Goal: Task Accomplishment & Management: Complete application form

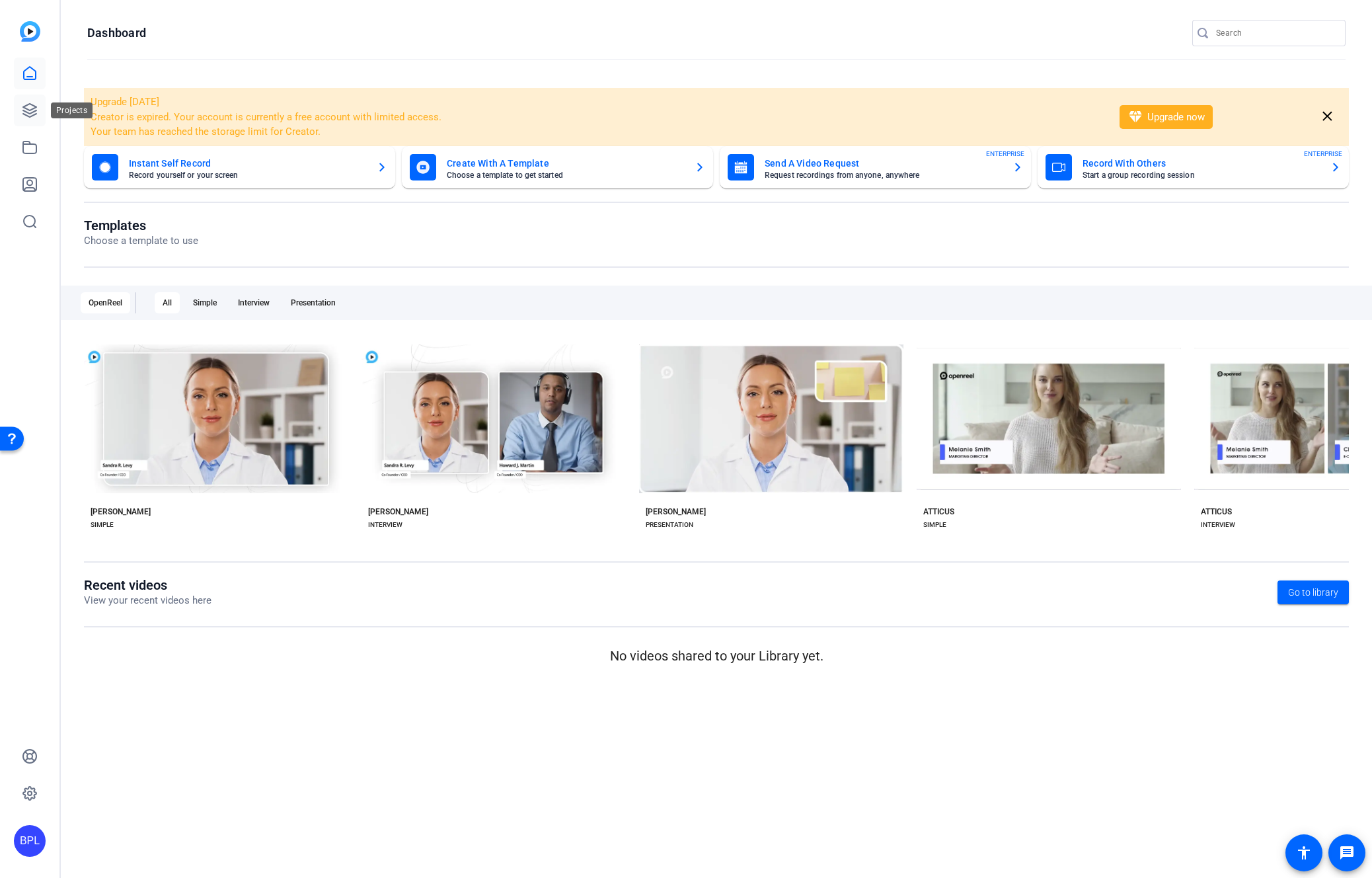
click at [36, 109] on icon at bounding box center [30, 111] width 16 height 16
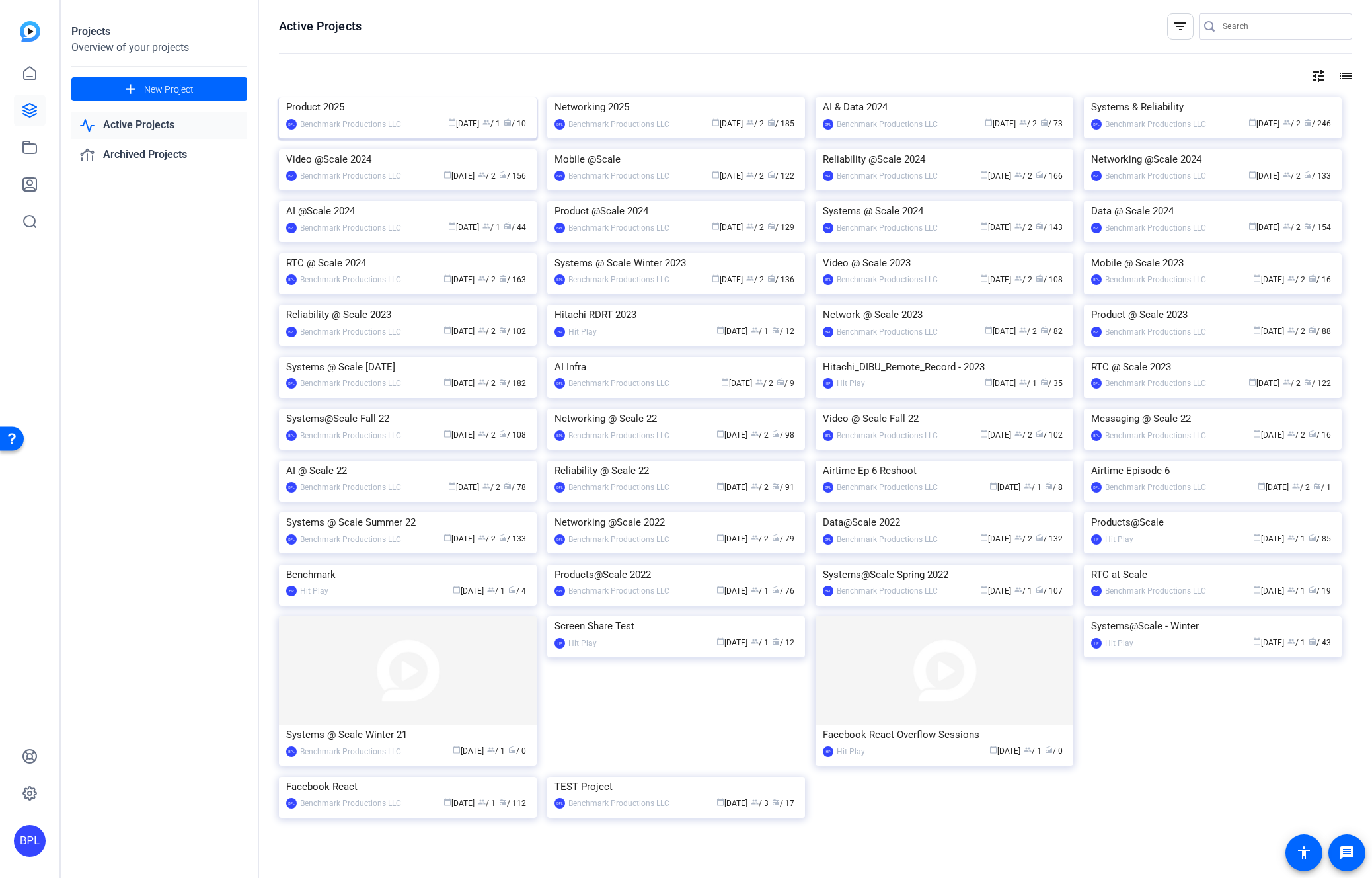
click at [350, 97] on img at bounding box center [408, 97] width 258 height 0
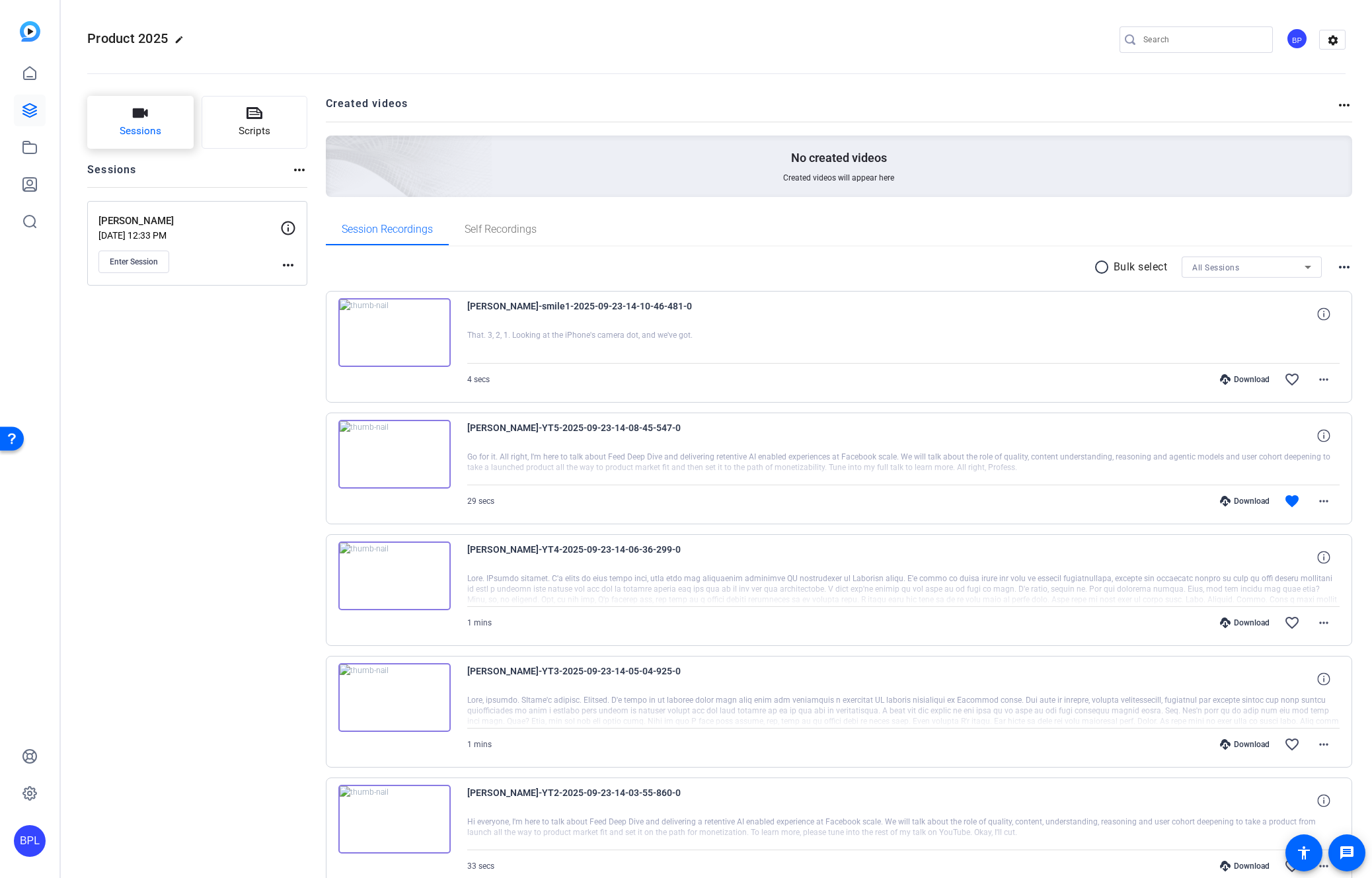
click at [152, 132] on span "Sessions" at bounding box center [140, 131] width 42 height 15
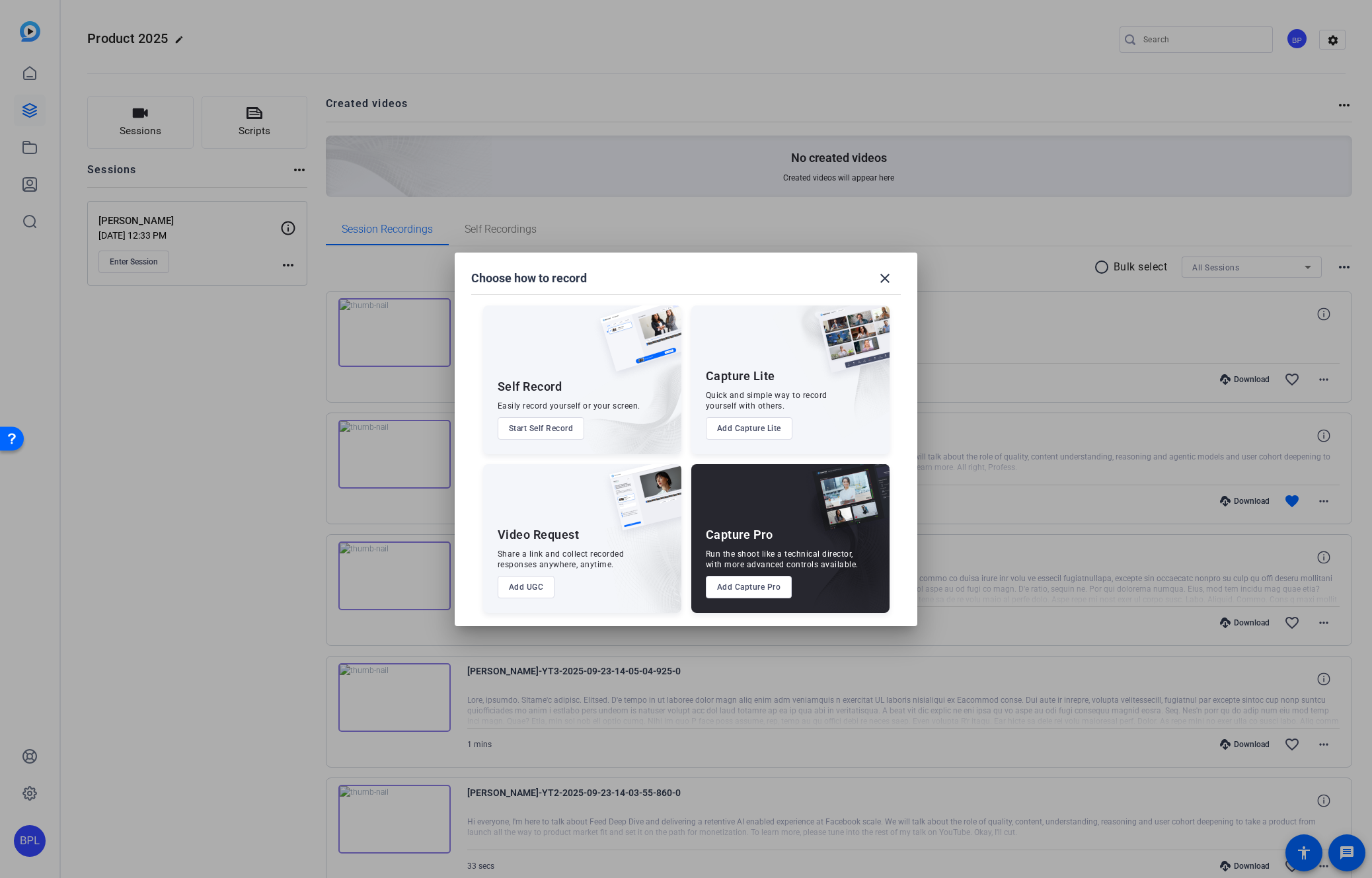
click at [773, 593] on button "Add Capture Pro" at bounding box center [749, 587] width 87 height 22
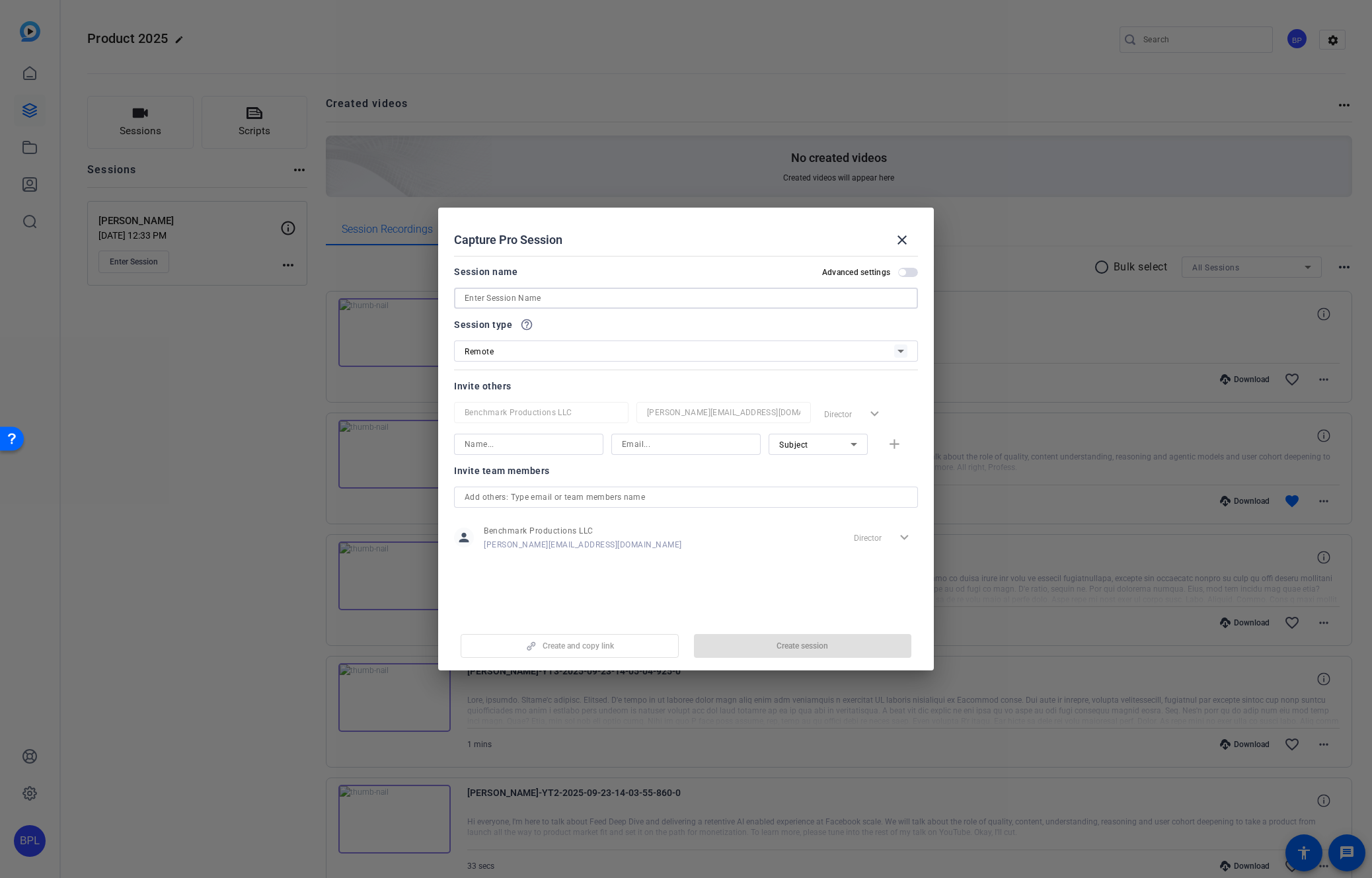
click at [581, 290] on input at bounding box center [686, 298] width 443 height 16
paste input "[PERSON_NAME]"
type input "[PERSON_NAME]"
click at [833, 649] on span "button" at bounding box center [803, 646] width 218 height 32
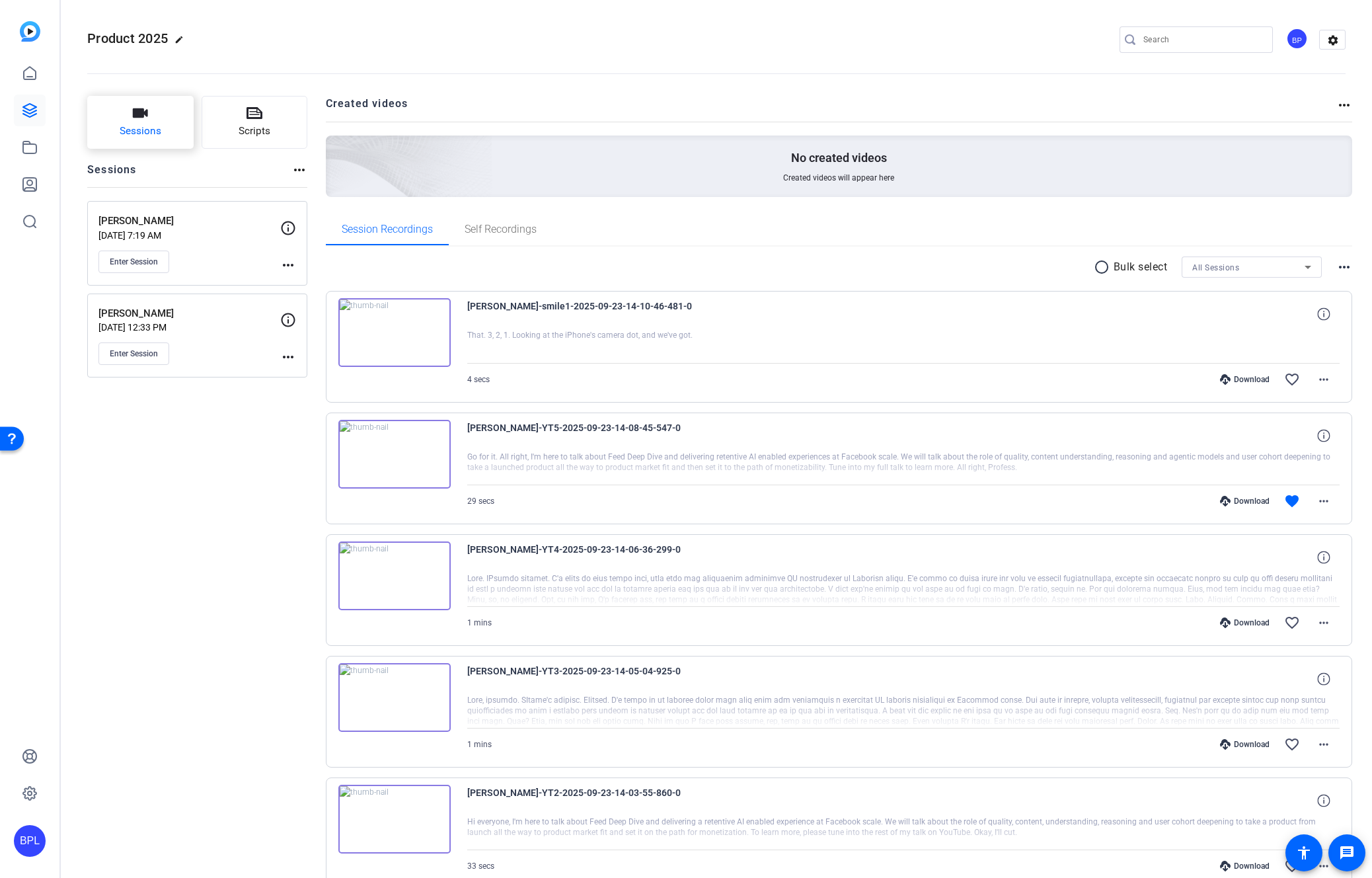
click at [149, 135] on span "Sessions" at bounding box center [140, 131] width 42 height 15
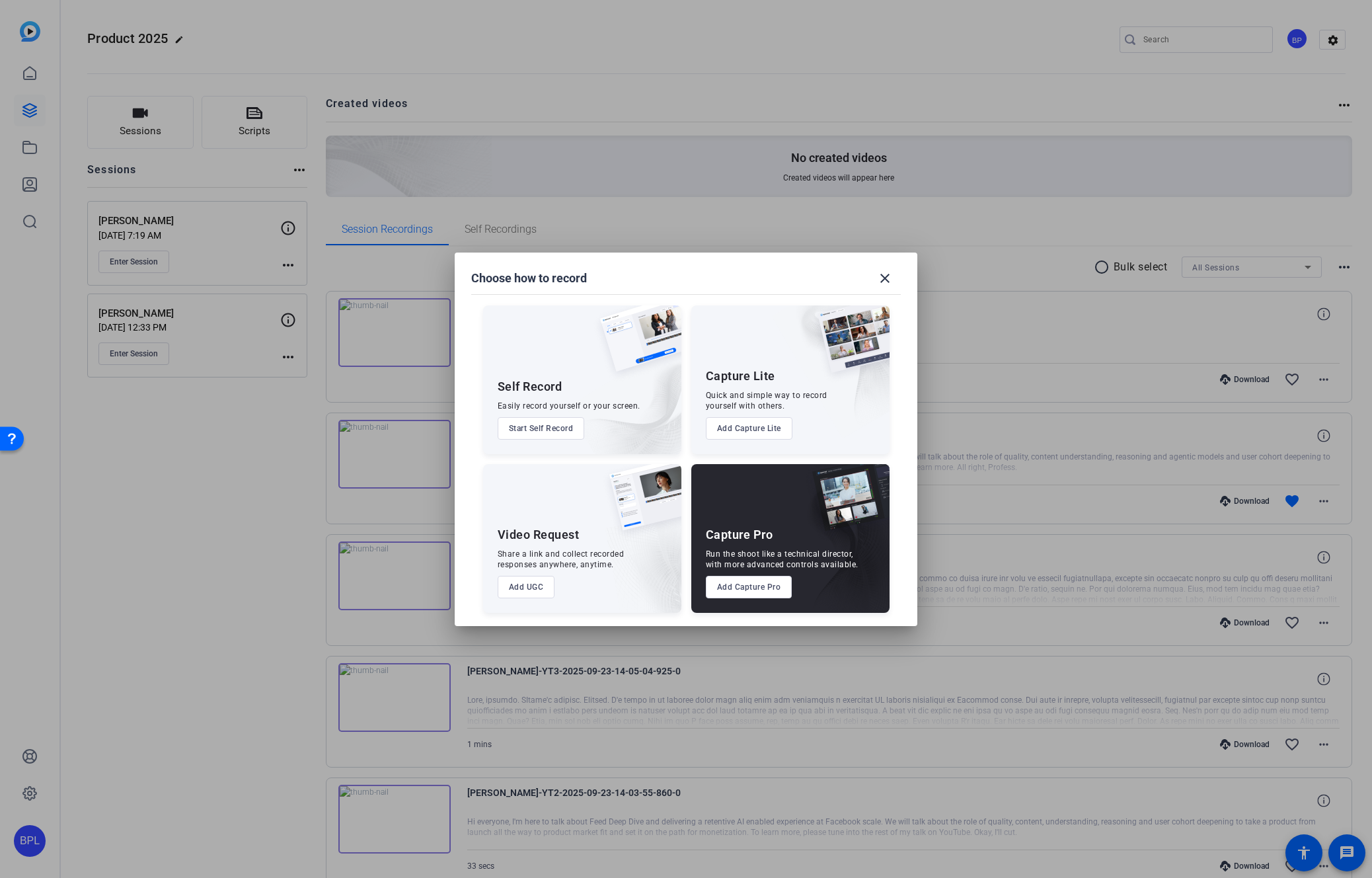
click at [759, 590] on button "Add Capture Pro" at bounding box center [749, 587] width 87 height 22
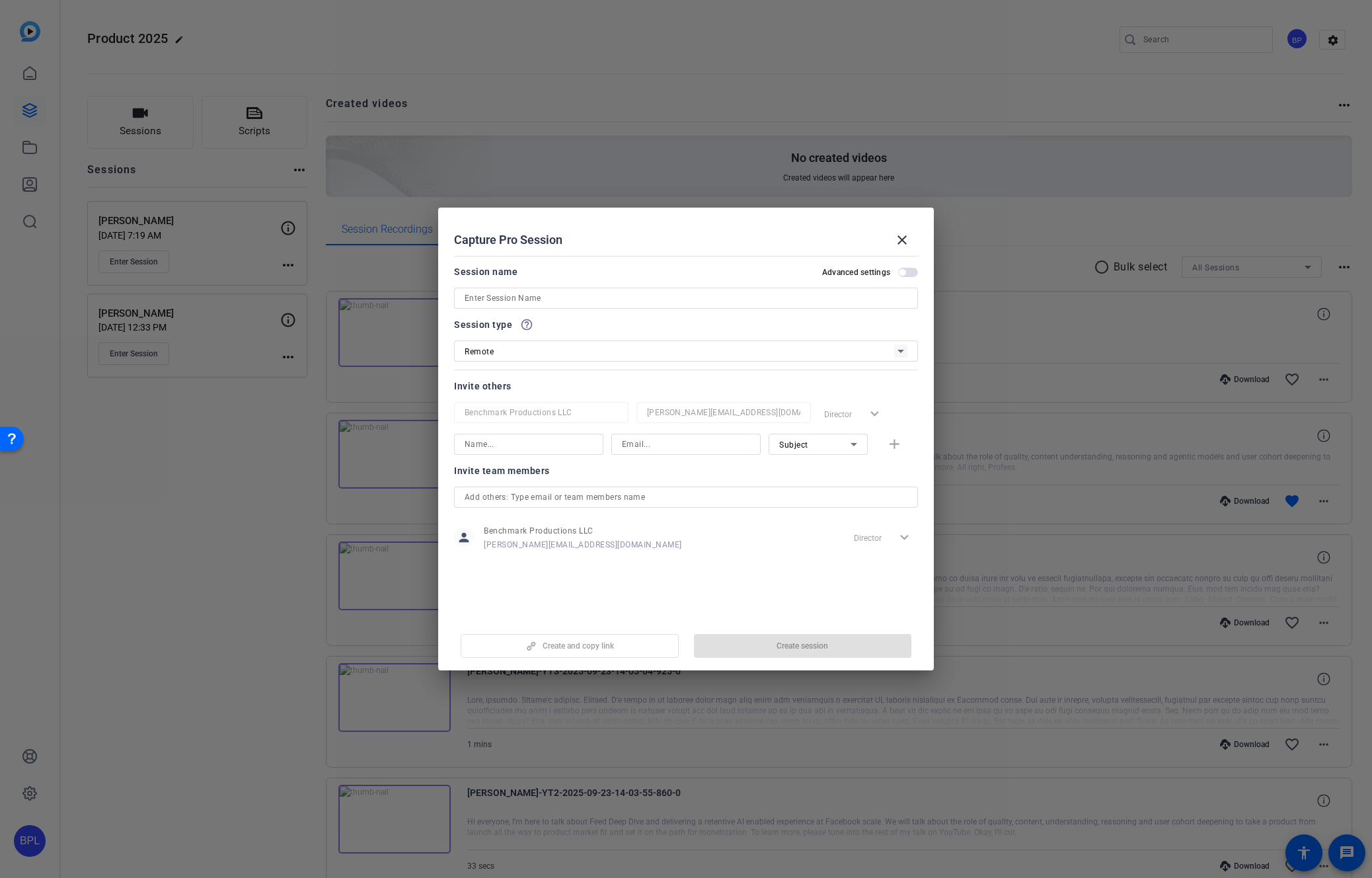
click at [583, 297] on input at bounding box center [686, 298] width 443 height 16
paste input "[PERSON_NAME]"
type input "[PERSON_NAME]"
click at [812, 643] on span "Create session" at bounding box center [802, 646] width 51 height 11
